Goal: Book appointment/travel/reservation

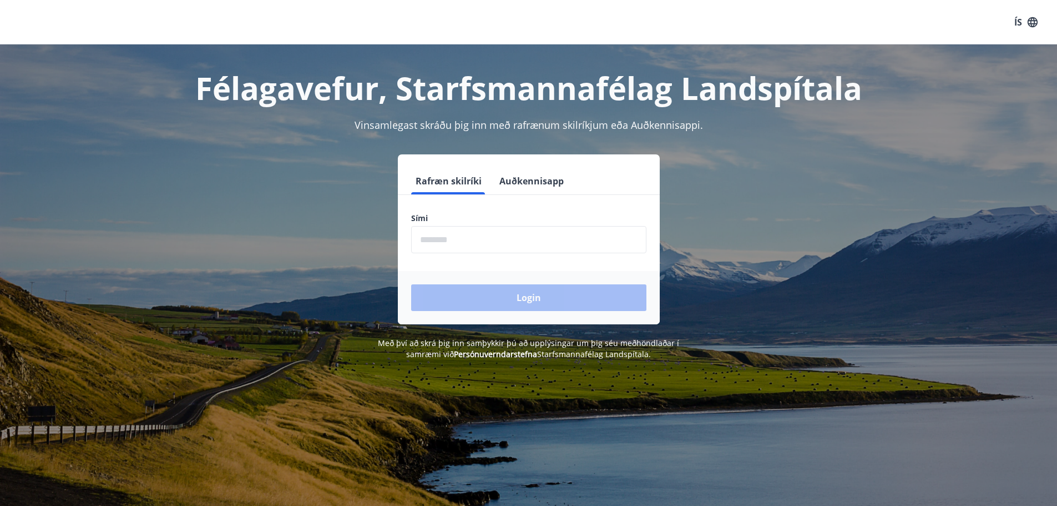
click at [452, 242] on input "phone" at bounding box center [528, 239] width 235 height 27
type input "********"
click at [514, 296] on button "Login" at bounding box center [528, 297] width 235 height 27
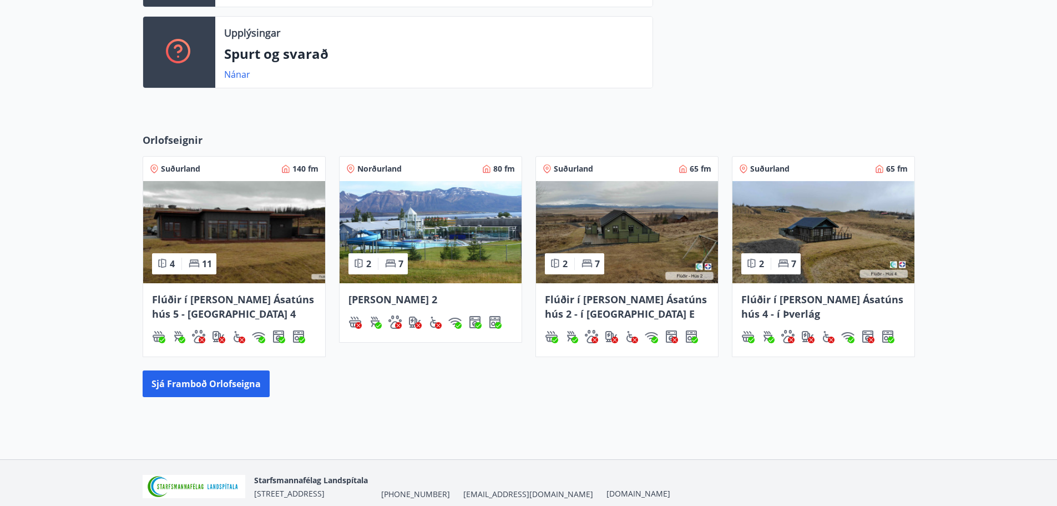
scroll to position [424, 0]
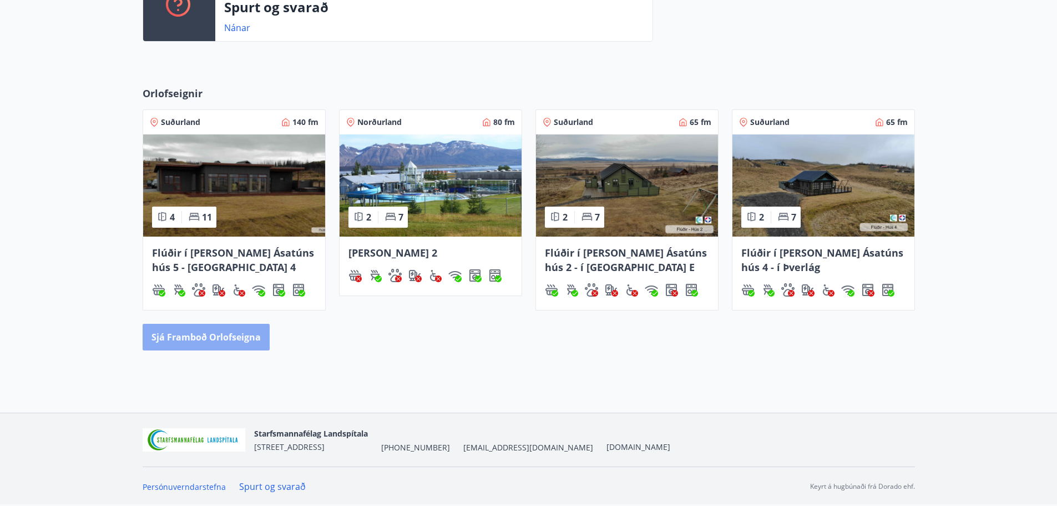
click at [225, 340] on button "Sjá framboð orlofseigna" at bounding box center [206, 336] width 127 height 27
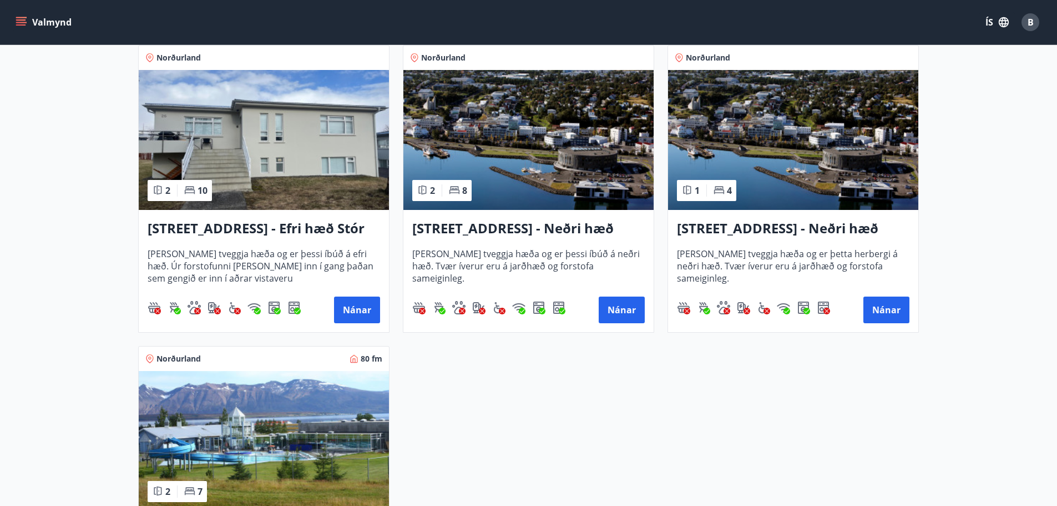
scroll to position [1387, 0]
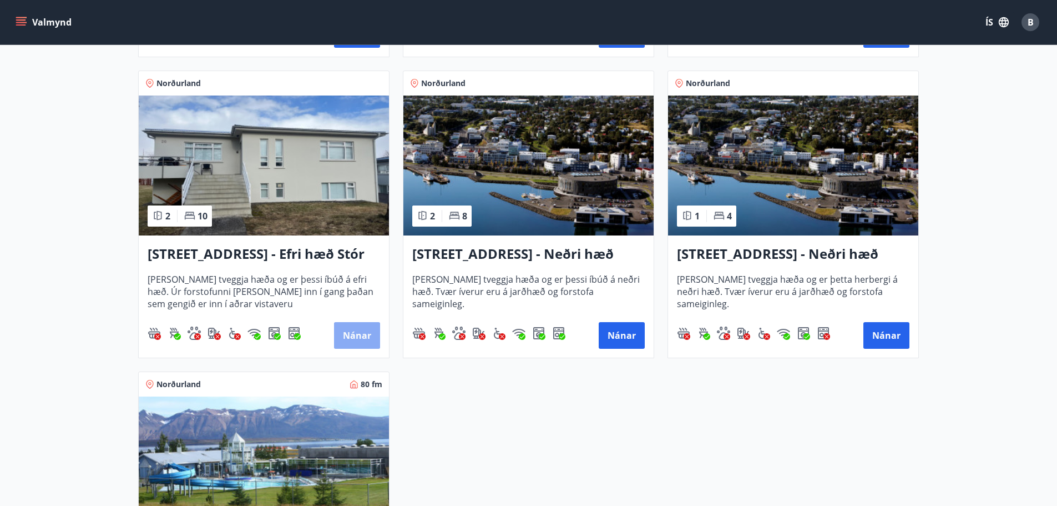
click at [363, 334] on button "Nánar" at bounding box center [357, 335] width 46 height 27
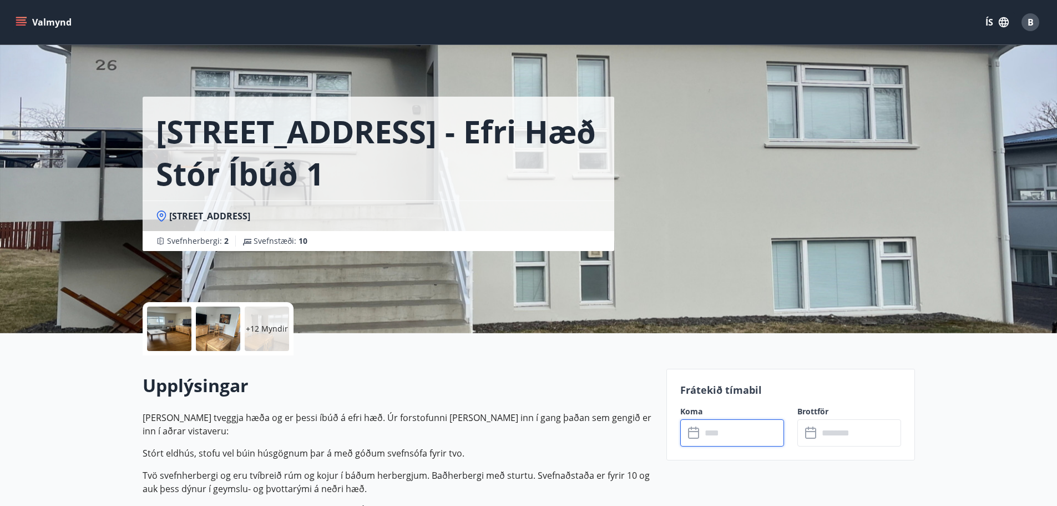
click at [726, 434] on input "text" at bounding box center [742, 432] width 83 height 27
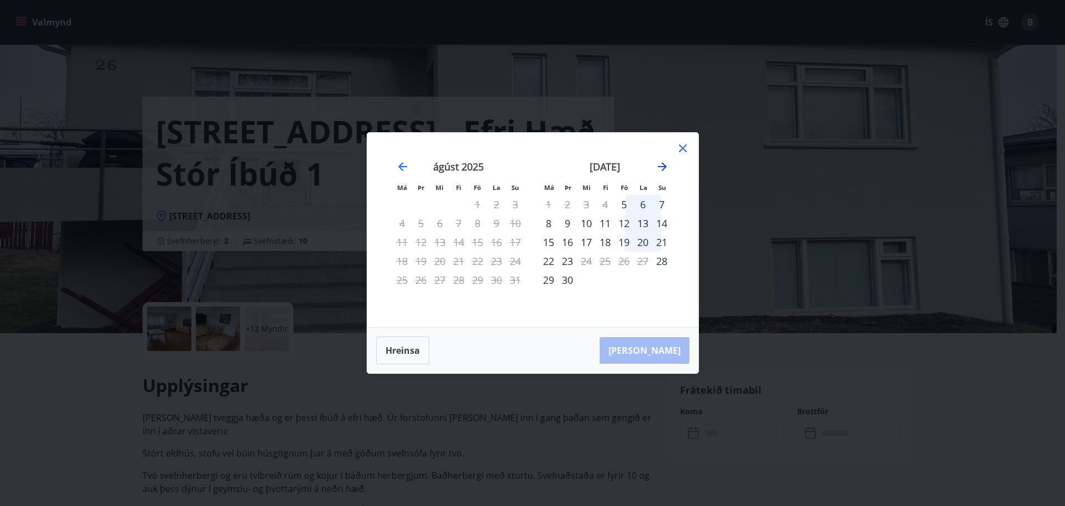
click at [663, 166] on icon "Move forward to switch to the next month." at bounding box center [662, 166] width 9 height 9
click at [686, 150] on icon at bounding box center [682, 147] width 13 height 13
